Goal: Information Seeking & Learning: Learn about a topic

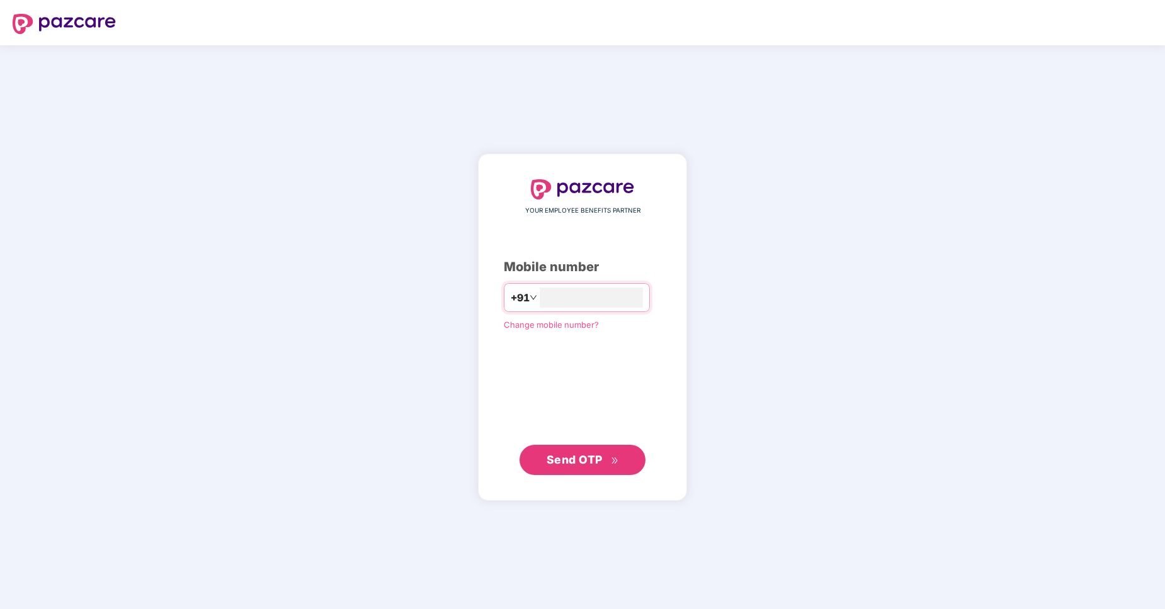
type input "**********"
click at [581, 462] on span "Send OTP" at bounding box center [574, 459] width 56 height 13
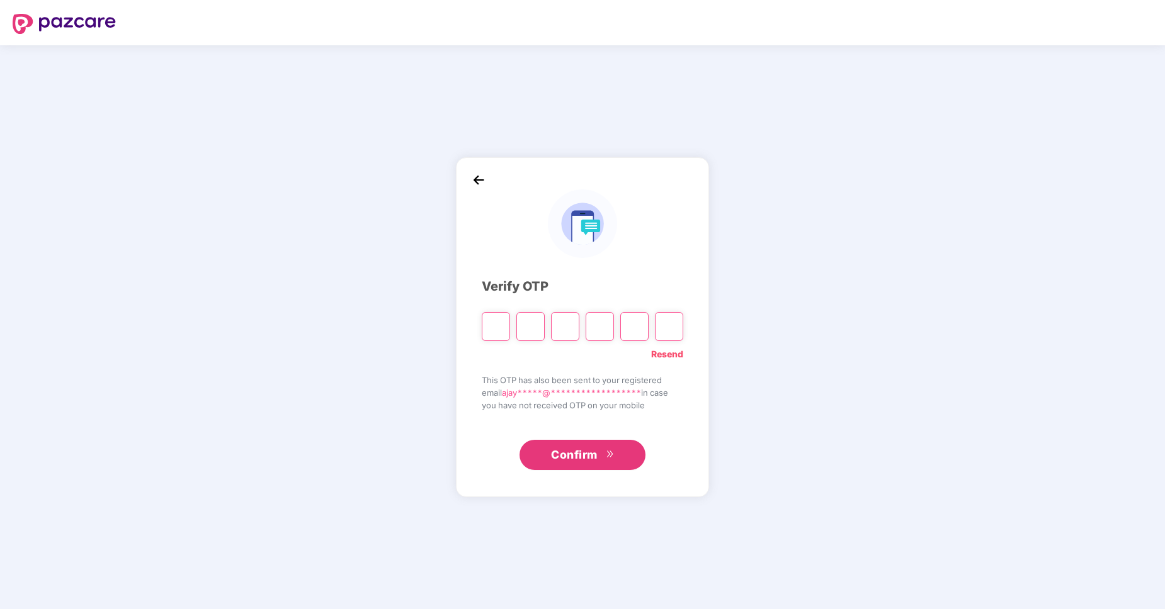
type input "*"
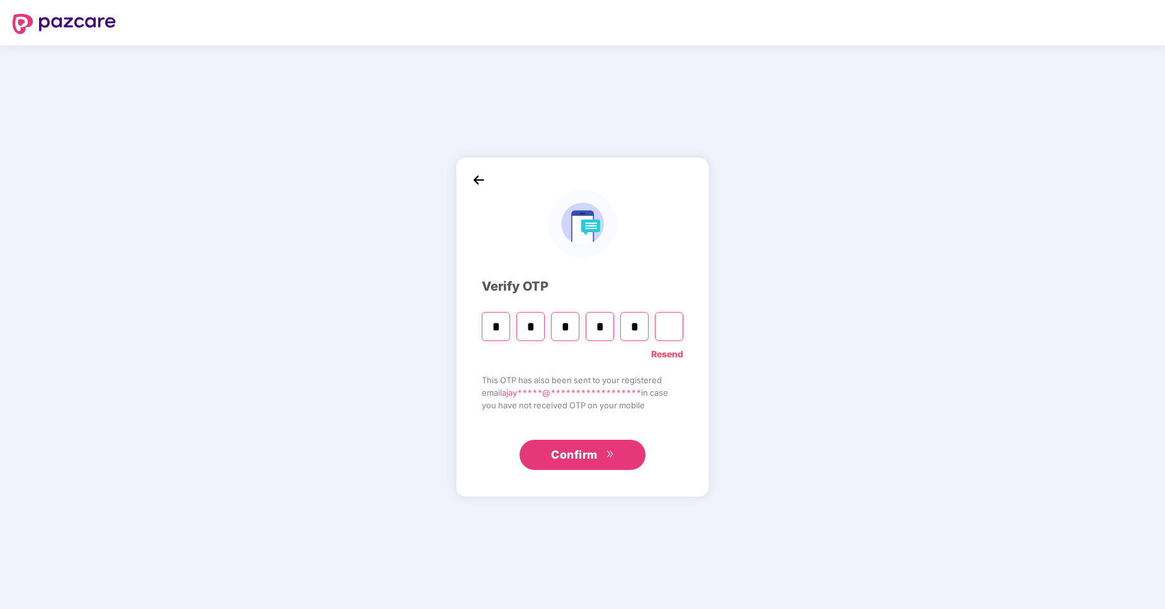
type input "*"
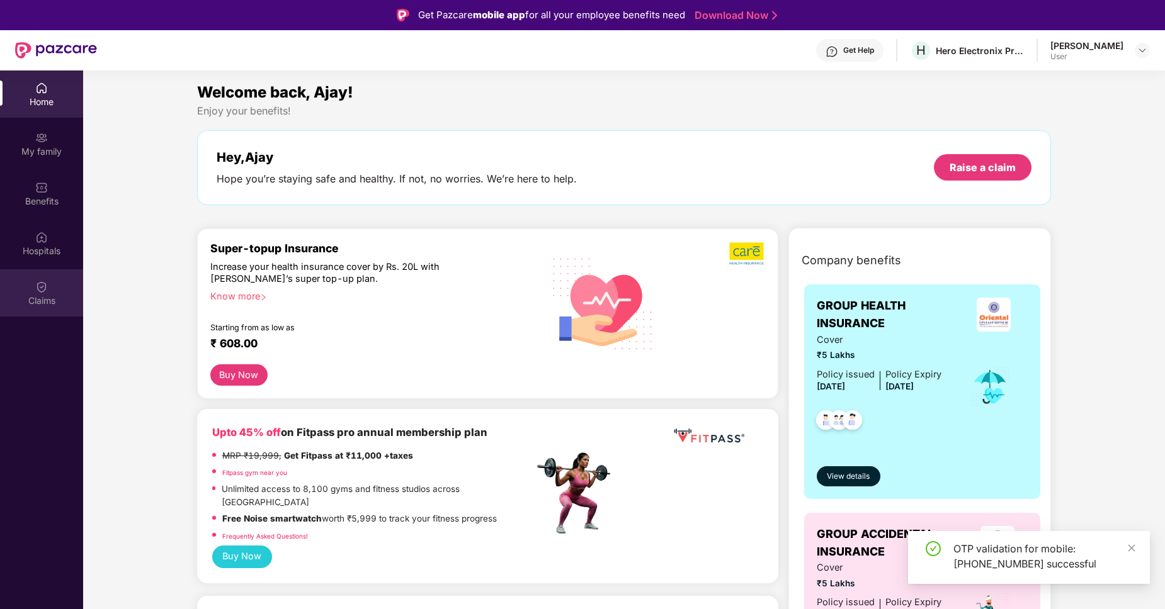
click at [35, 293] on div "Claims" at bounding box center [41, 292] width 83 height 47
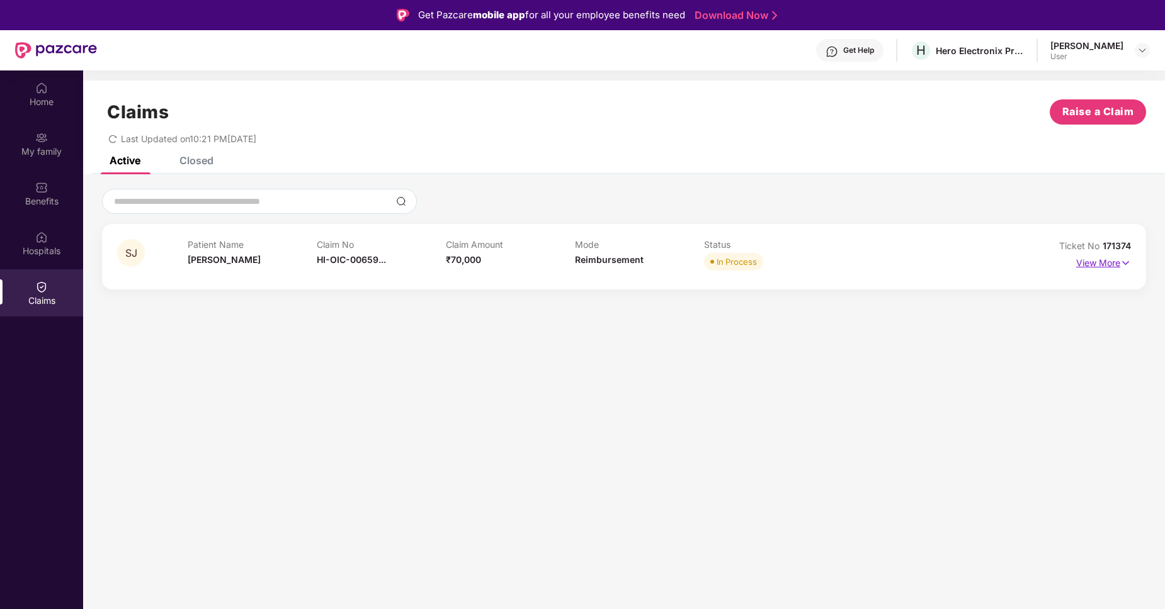
click at [1092, 264] on p "View More" at bounding box center [1103, 261] width 55 height 17
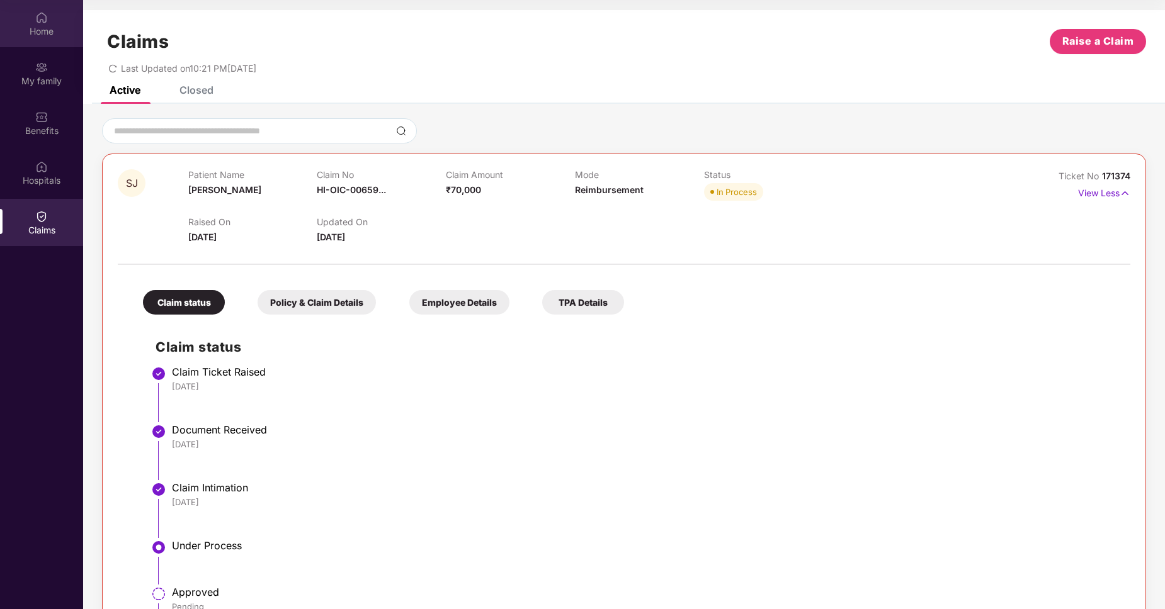
click at [42, 31] on div "Home" at bounding box center [41, 31] width 83 height 13
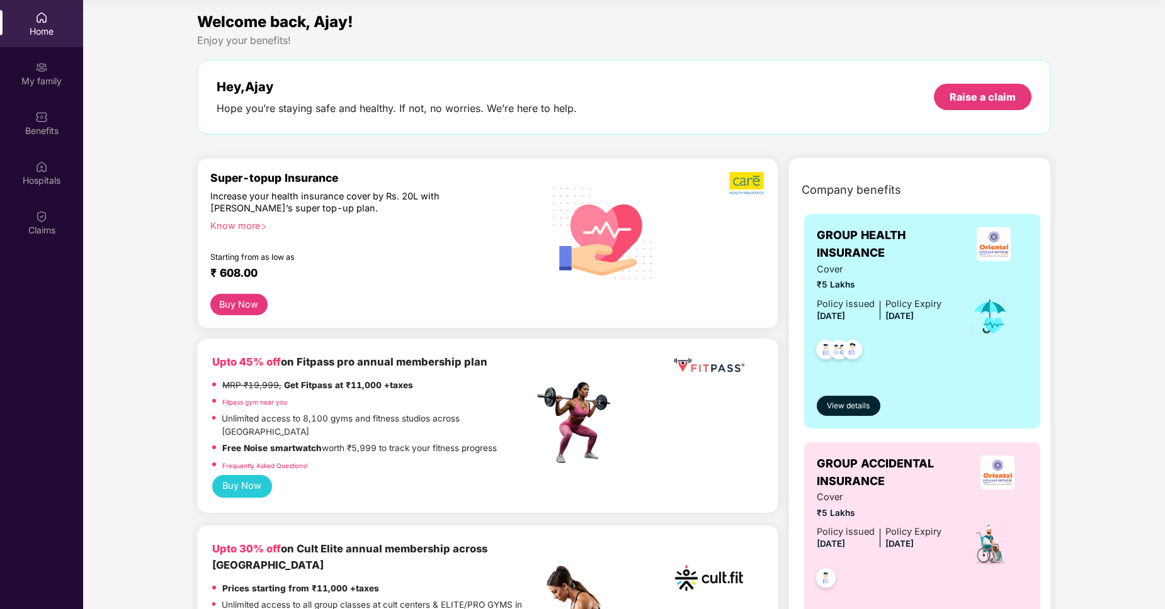
click at [439, 294] on div "Super-topup Insurance Increase your health insurance cover by Rs. 20L with PazC…" at bounding box center [372, 232] width 324 height 123
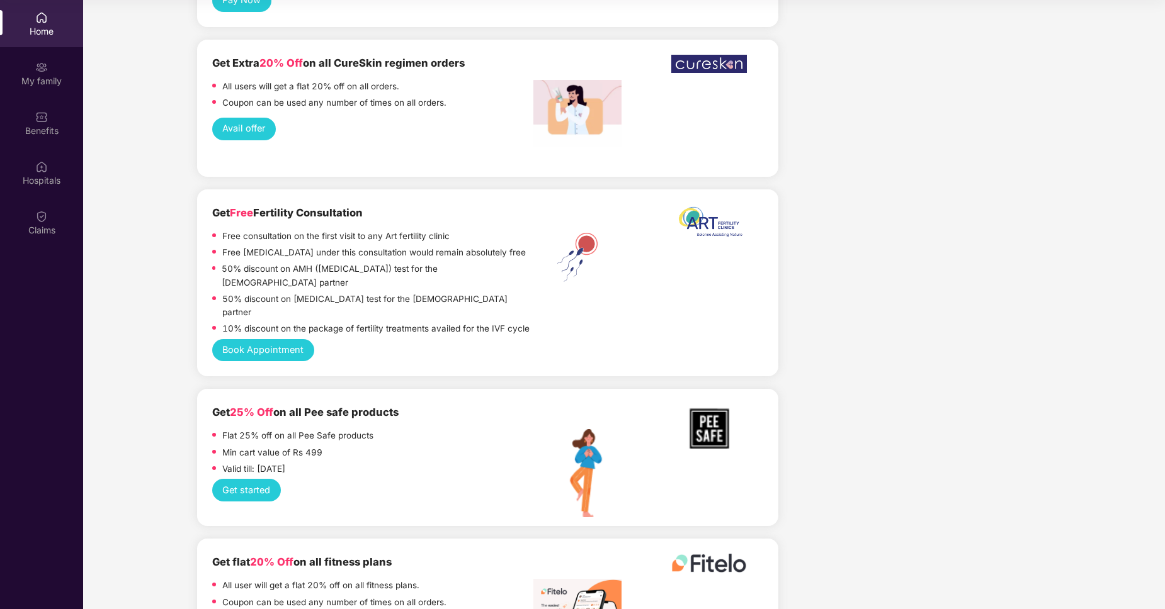
scroll to position [2248, 0]
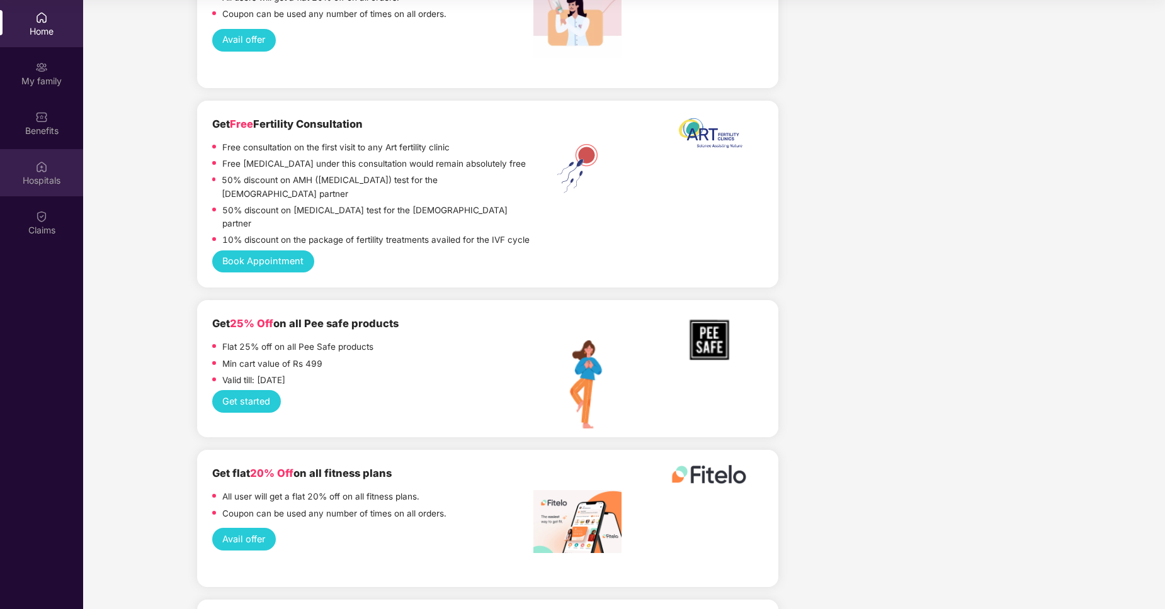
click at [45, 178] on div "Hospitals" at bounding box center [41, 180] width 83 height 13
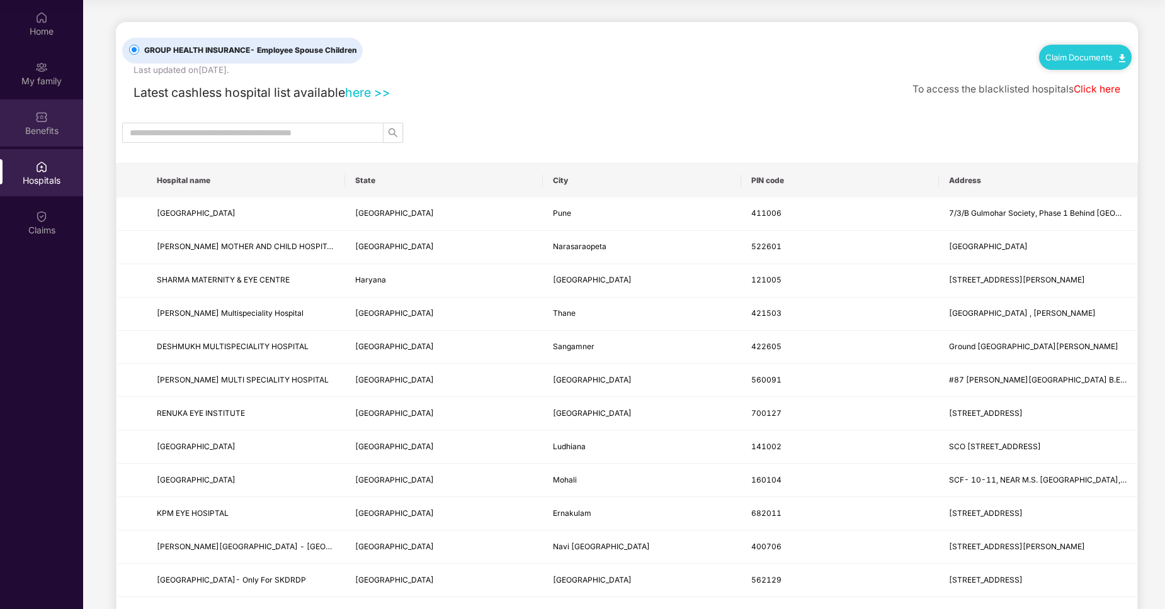
click at [37, 129] on div "Benefits" at bounding box center [41, 131] width 83 height 13
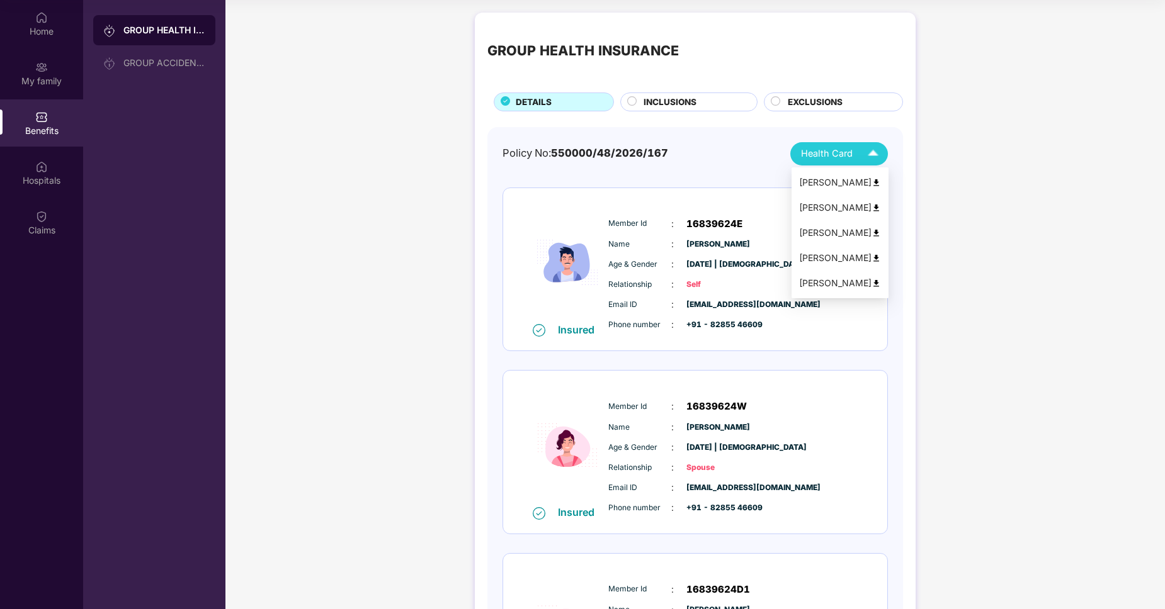
click at [871, 157] on img at bounding box center [873, 154] width 22 height 22
click at [844, 279] on div "Aadey Jain" at bounding box center [840, 283] width 82 height 14
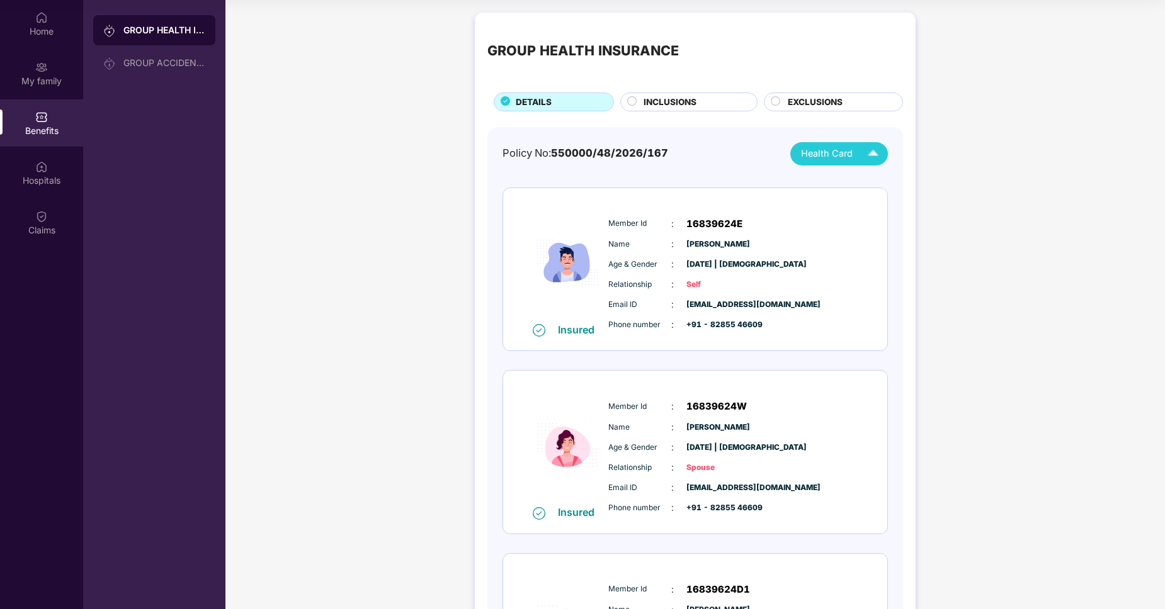
click at [381, 244] on div "GROUP HEALTH INSURANCE DETAILS INCLUSIONS EXCLUSIONS Policy No: 550000/48/2026/…" at bounding box center [694, 583] width 939 height 1155
click at [37, 21] on img at bounding box center [41, 17] width 13 height 13
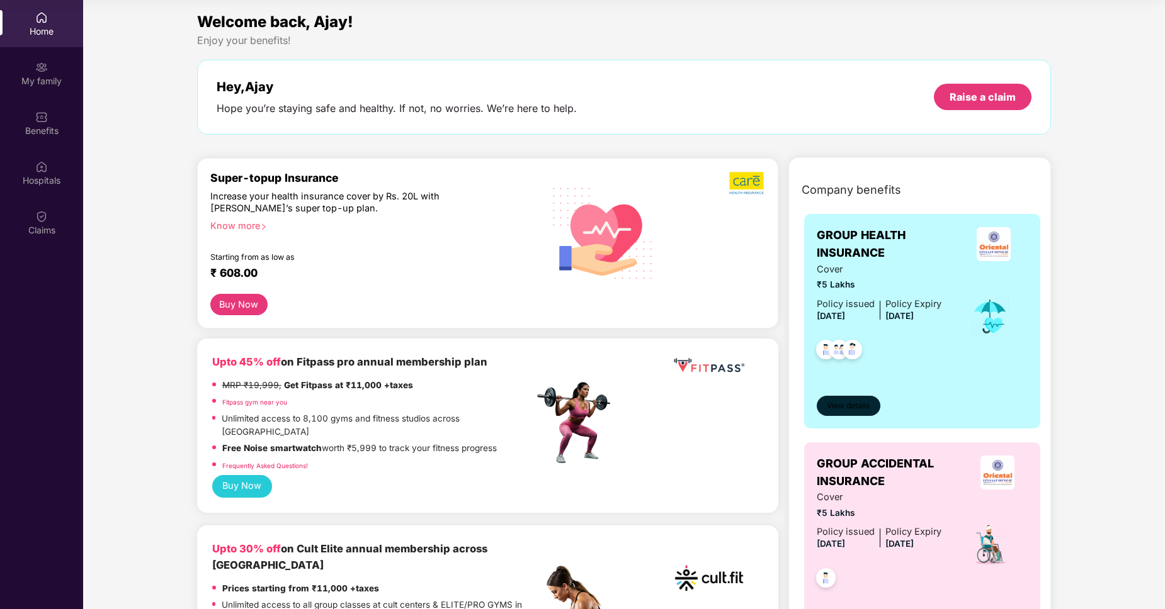
click at [849, 410] on span "View details" at bounding box center [848, 406] width 43 height 12
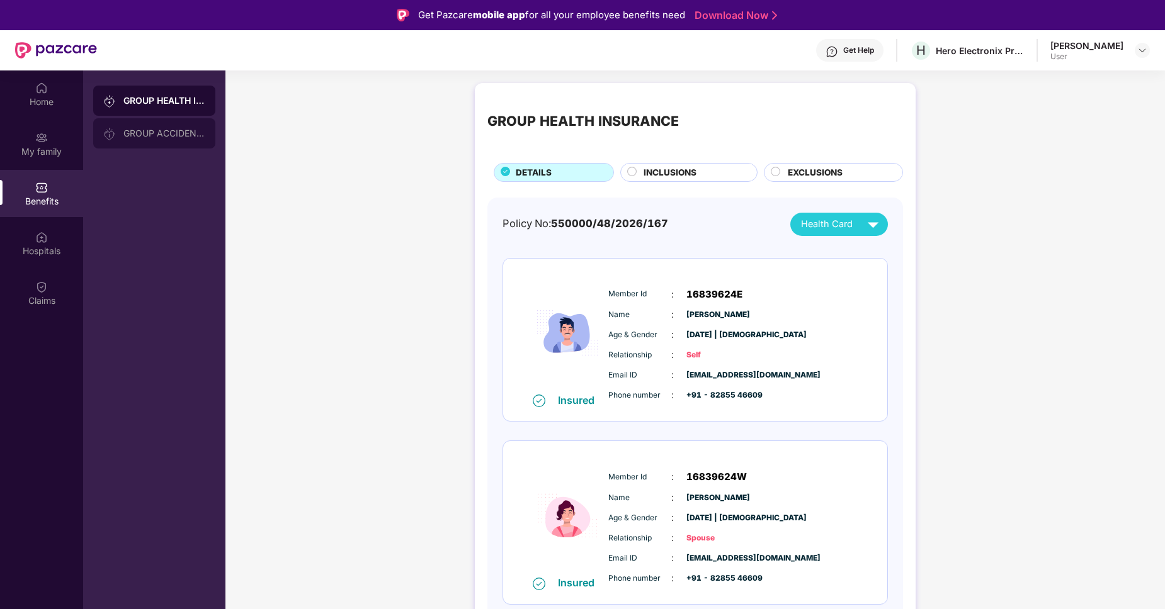
click at [159, 139] on div "GROUP ACCIDENTAL INSURANCE" at bounding box center [154, 133] width 122 height 30
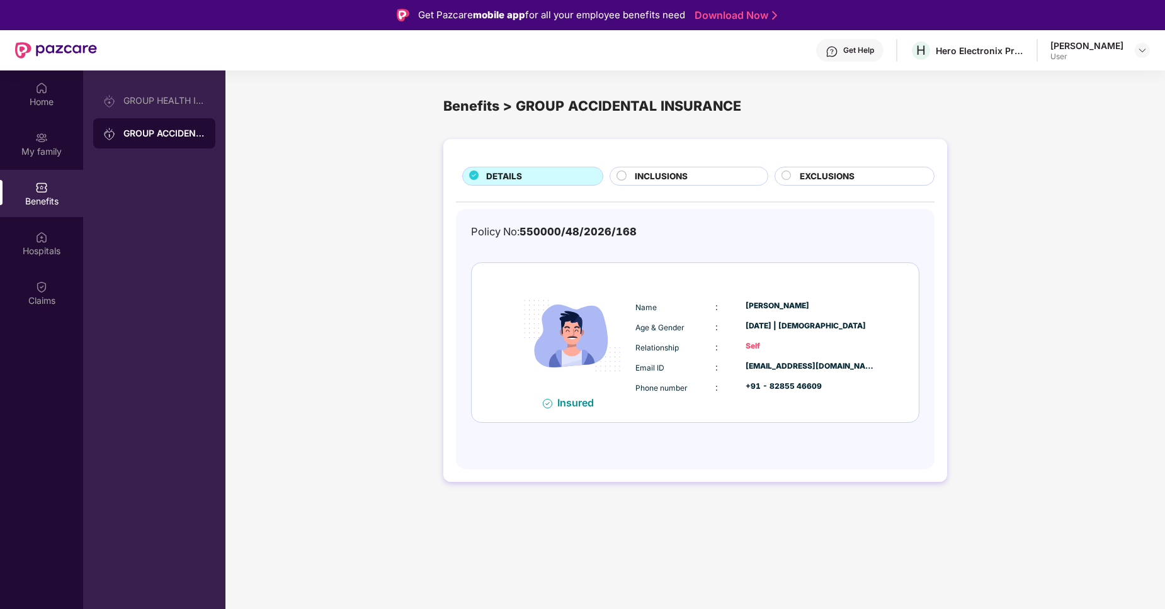
click at [722, 181] on div "INCLUSIONS" at bounding box center [694, 177] width 132 height 15
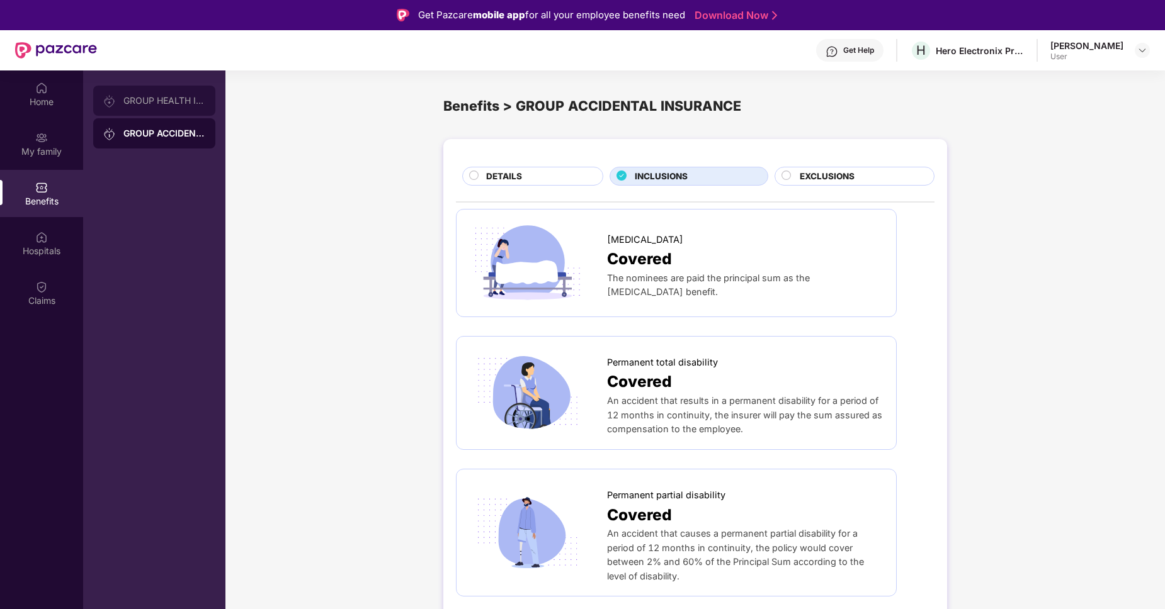
click at [174, 108] on div "GROUP HEALTH INSURANCE" at bounding box center [154, 101] width 122 height 30
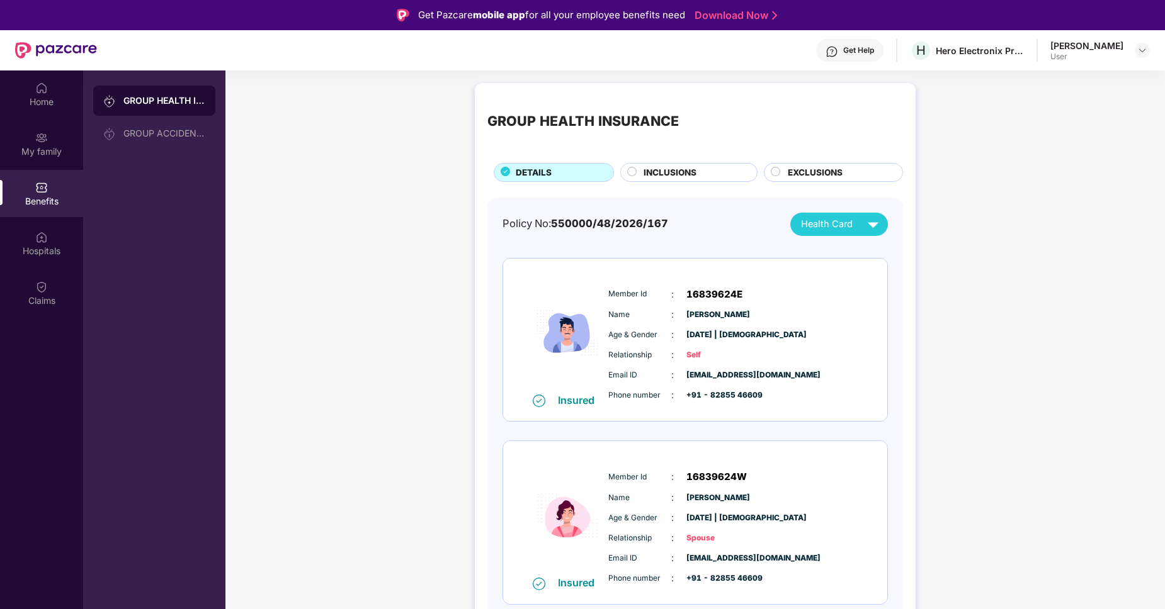
click at [710, 173] on div "INCLUSIONS" at bounding box center [693, 173] width 113 height 15
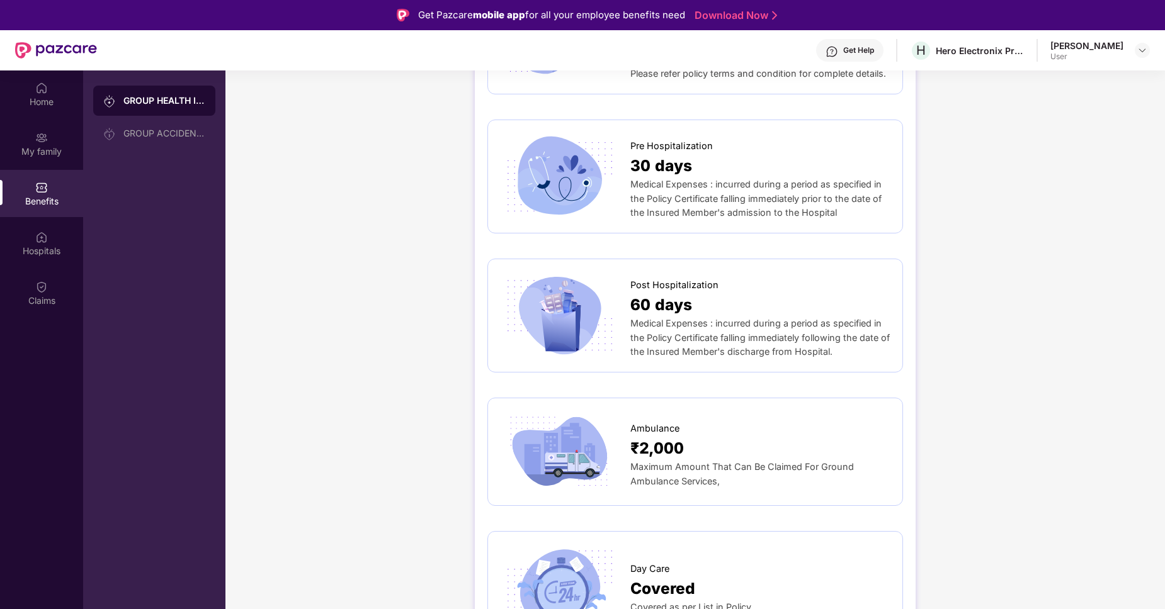
scroll to position [771, 0]
